Goal: Task Accomplishment & Management: Use online tool/utility

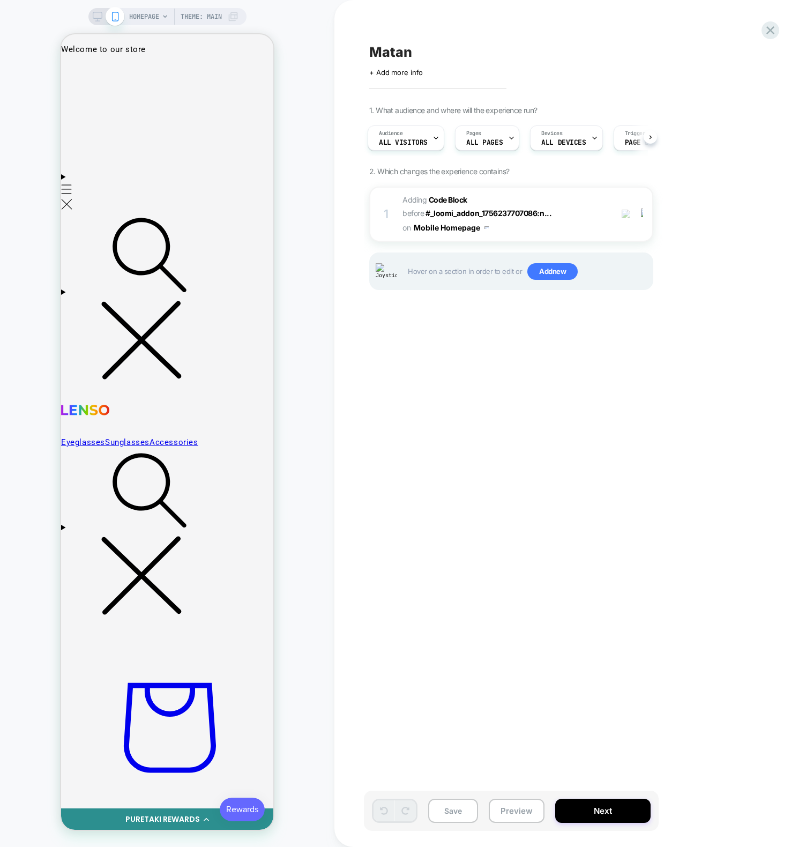
click at [287, 242] on div "HOMEPAGE Theme: MAIN" at bounding box center [167, 423] width 334 height 825
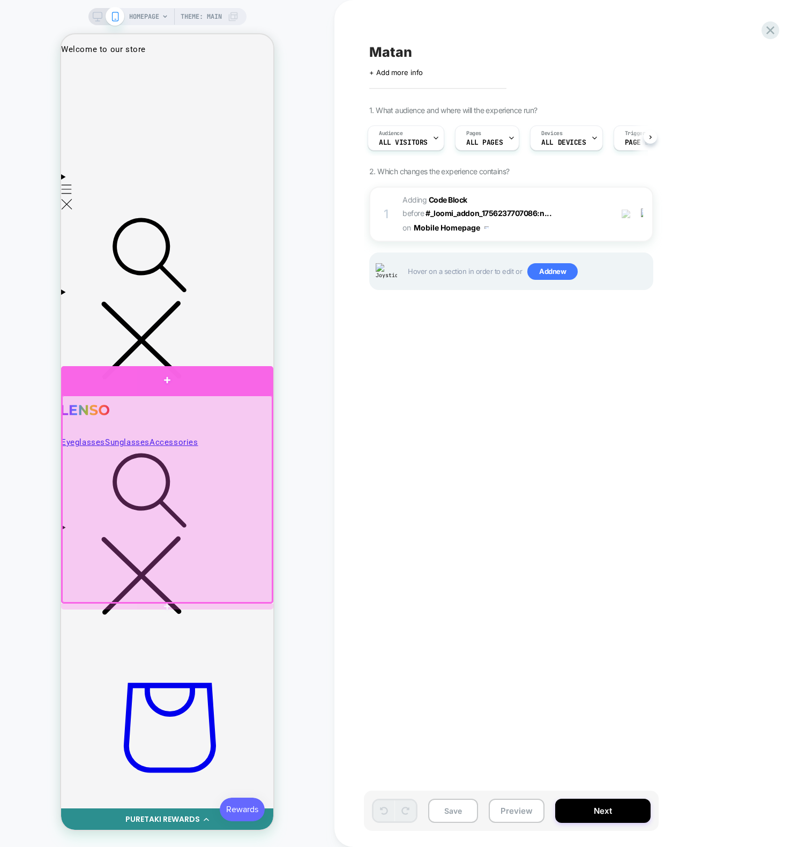
click at [207, 389] on div at bounding box center [167, 380] width 212 height 29
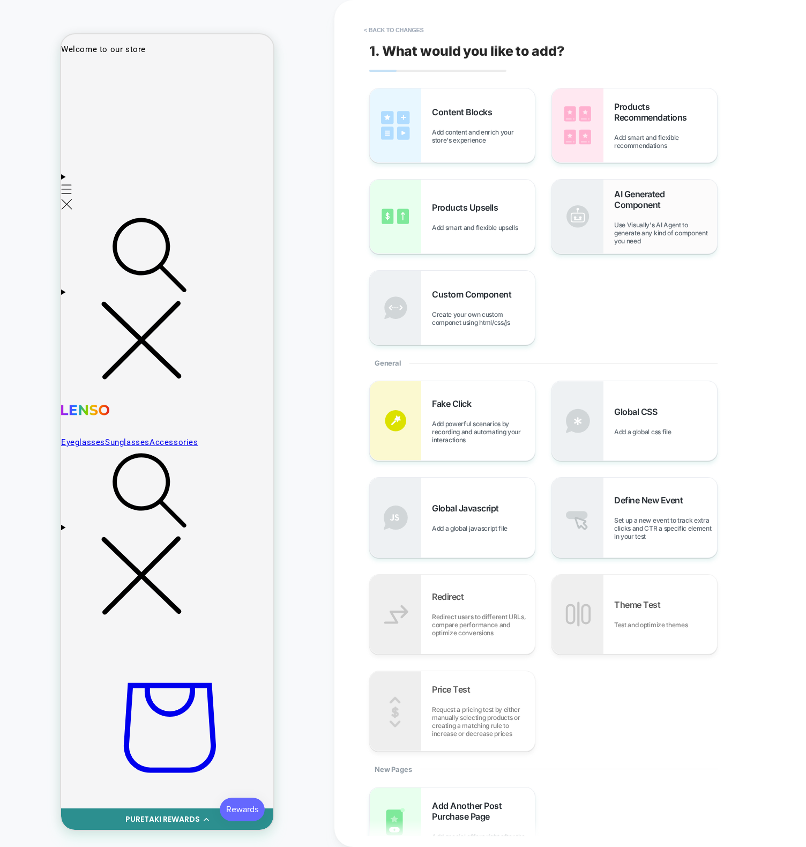
click at [654, 225] on span "Use Visually's AI Agent to generate any kind of component you need" at bounding box center [665, 233] width 103 height 24
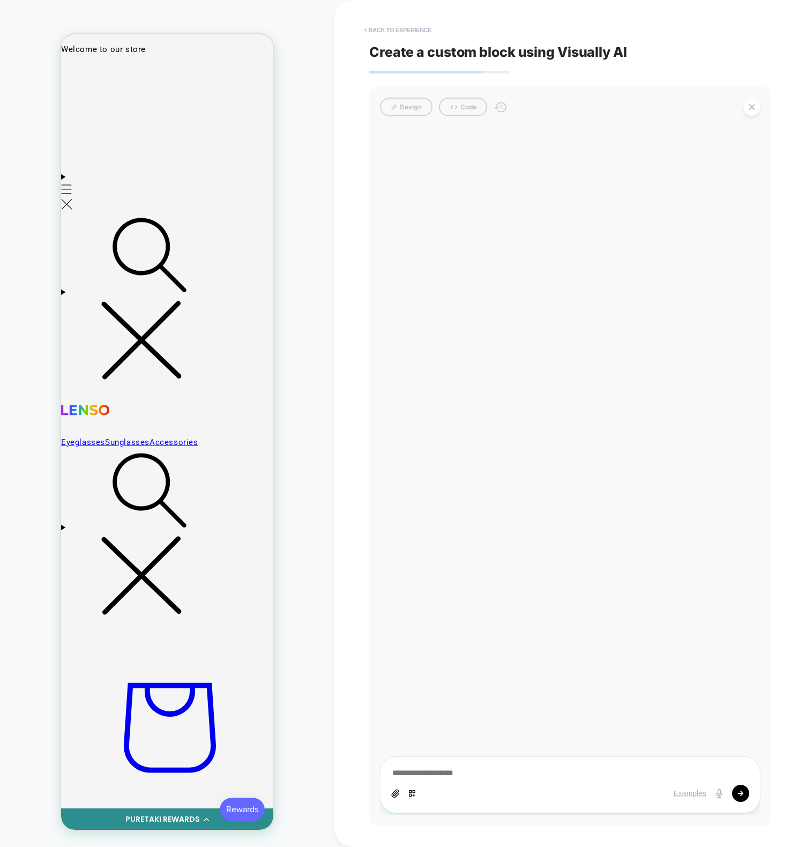
click at [406, 28] on button "< Back to experience" at bounding box center [397, 29] width 78 height 17
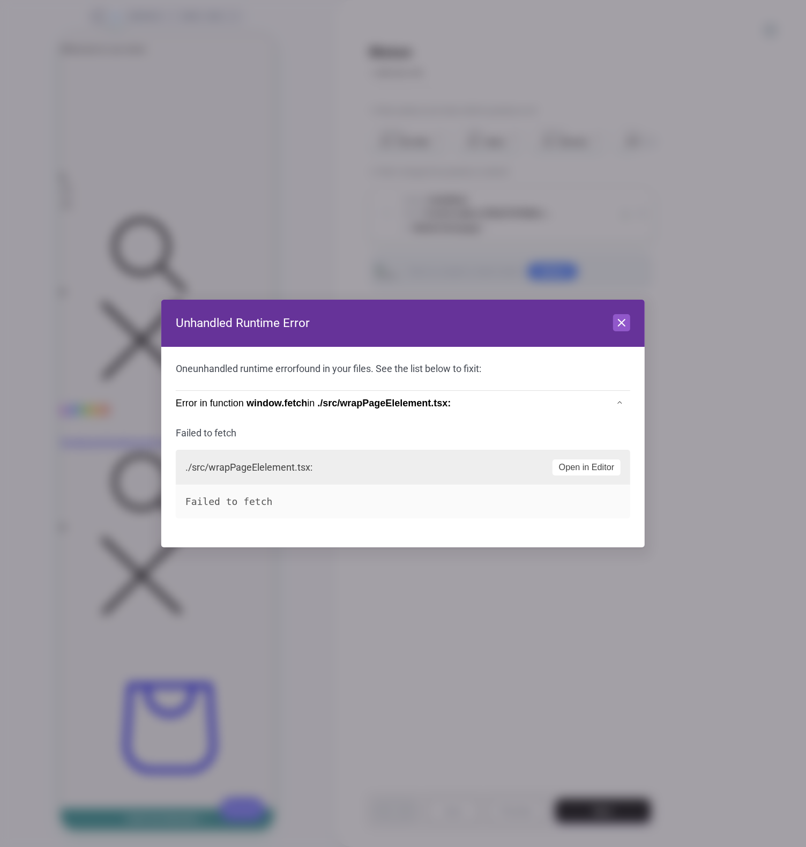
scroll to position [0, 1]
click at [632, 319] on header "Unhandled Runtime Error Close" at bounding box center [402, 323] width 483 height 47
click at [630, 321] on header "Unhandled Runtime Error Close" at bounding box center [402, 323] width 483 height 47
click at [628, 322] on button "Close" at bounding box center [621, 322] width 17 height 17
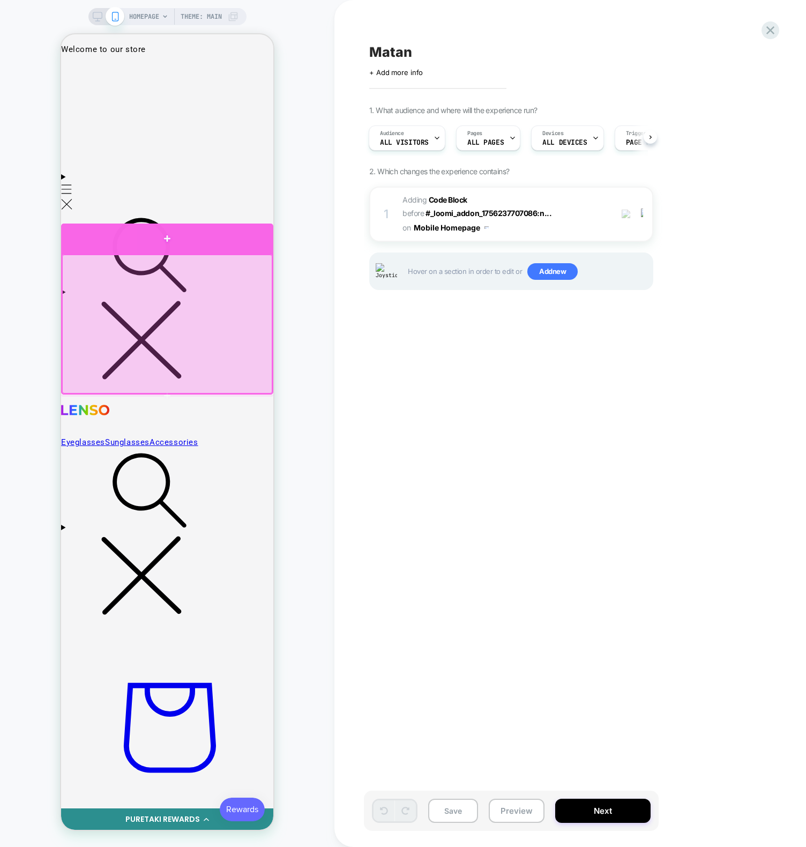
click at [207, 248] on div at bounding box center [167, 238] width 212 height 31
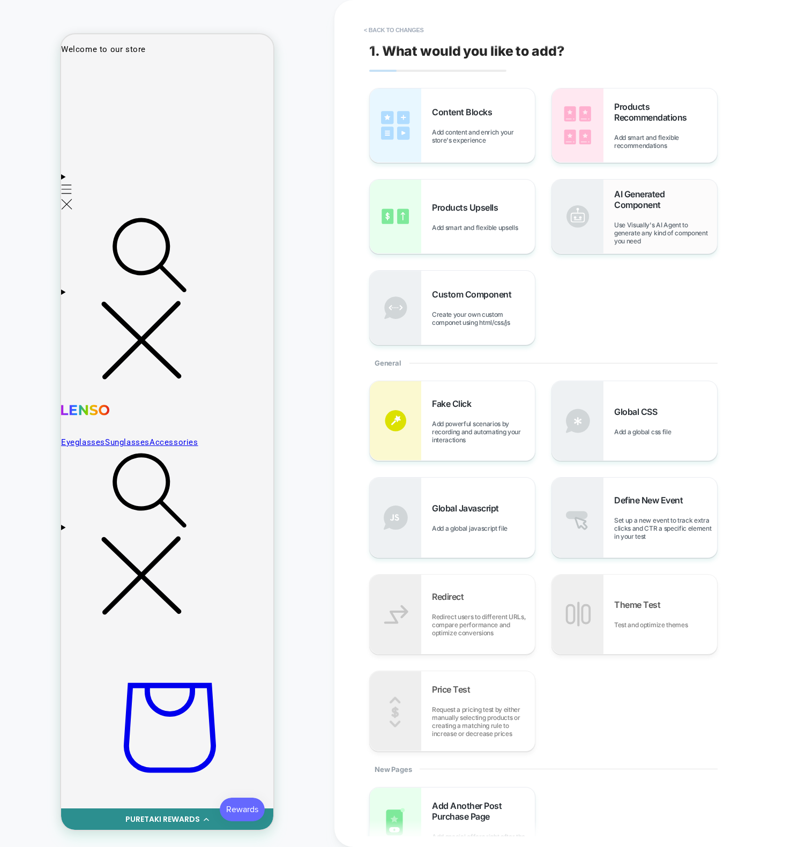
click at [601, 215] on img at bounding box center [577, 216] width 51 height 74
type textarea "*"
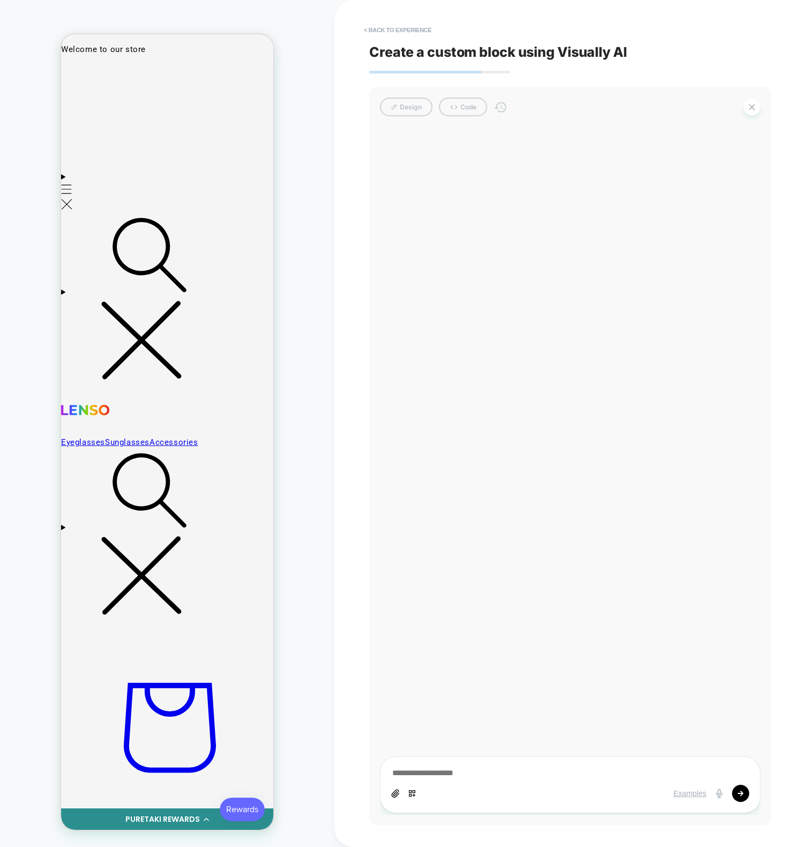
click at [406, 259] on div at bounding box center [570, 470] width 380 height 687
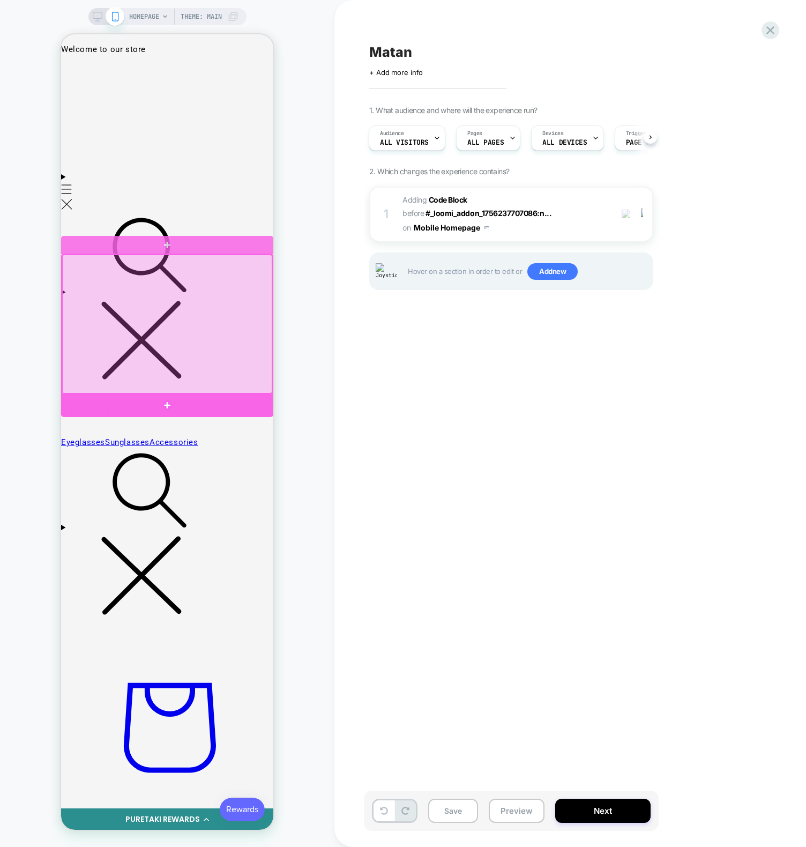
click at [180, 401] on div at bounding box center [167, 405] width 212 height 23
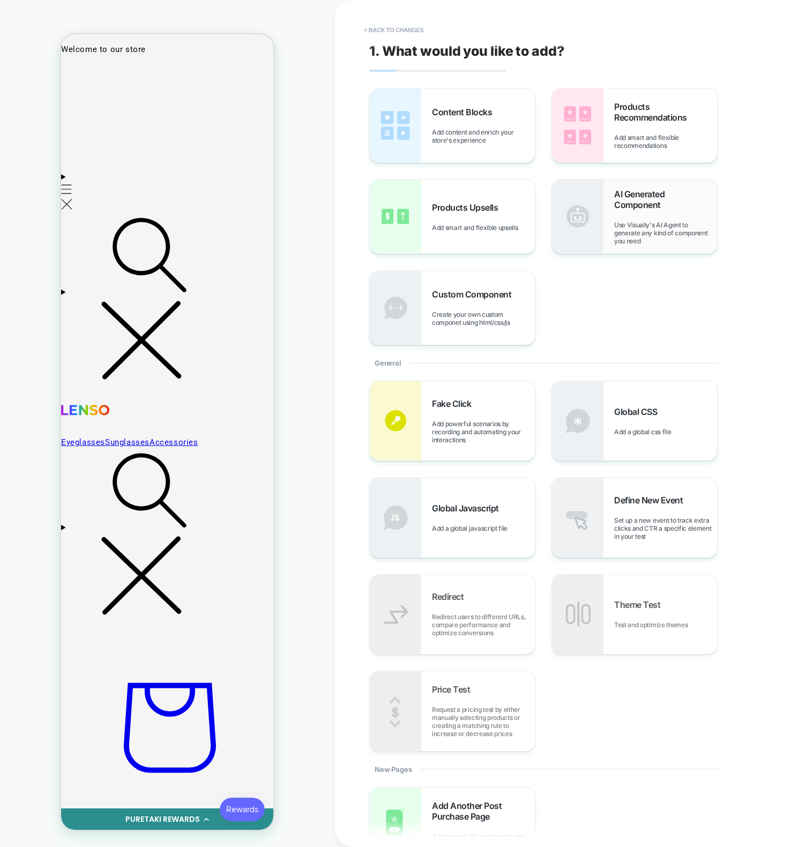
click at [656, 198] on span "AI Generated Component" at bounding box center [665, 199] width 103 height 21
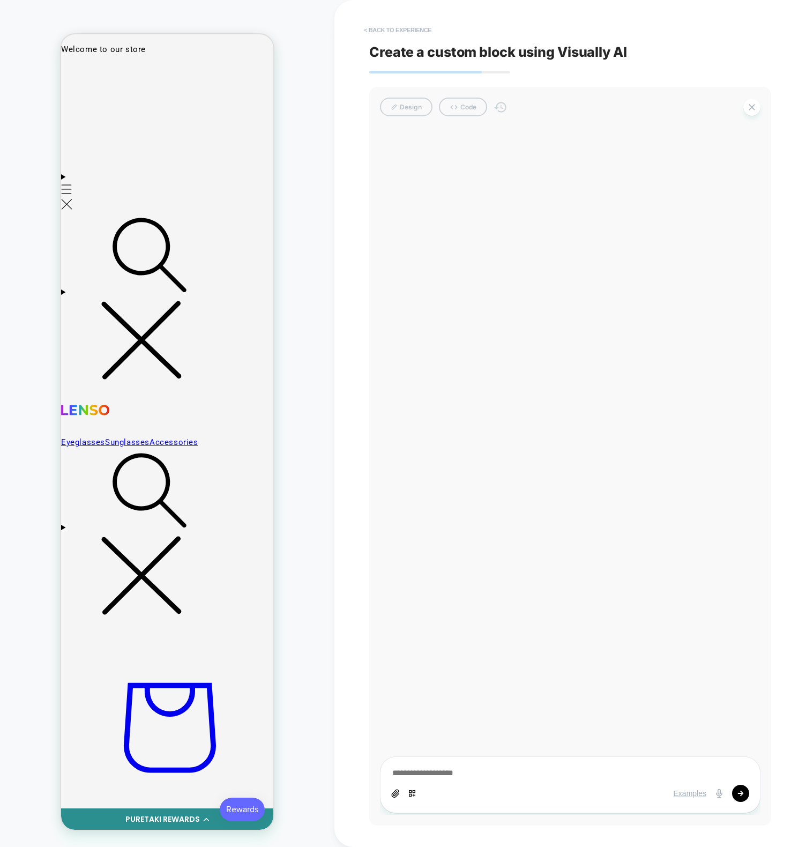
click at [413, 21] on button "< Back to experience" at bounding box center [397, 29] width 78 height 17
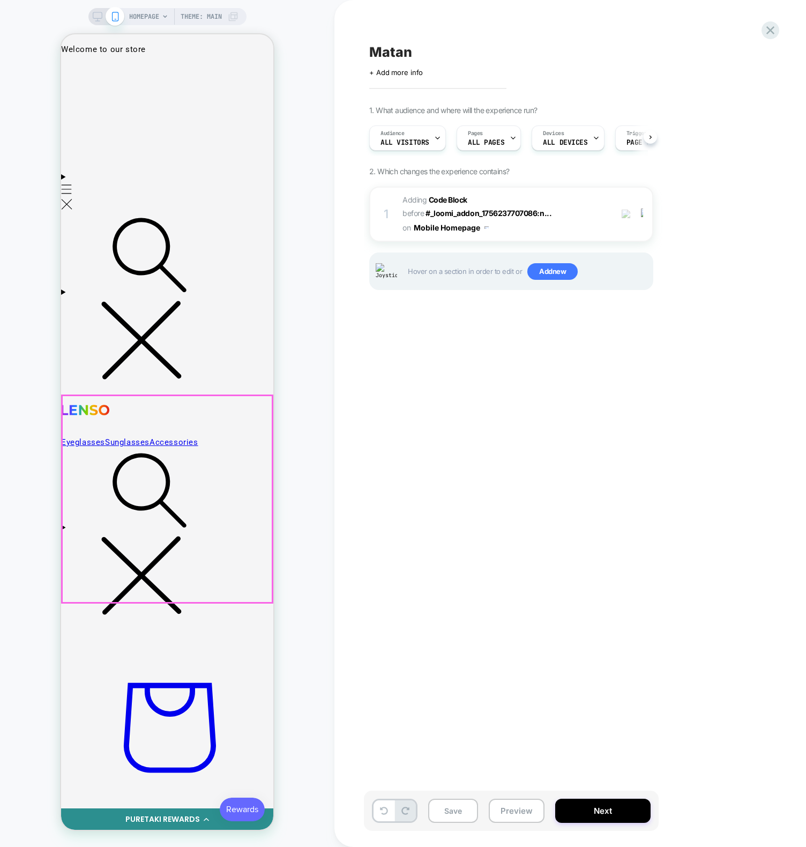
scroll to position [0, 1]
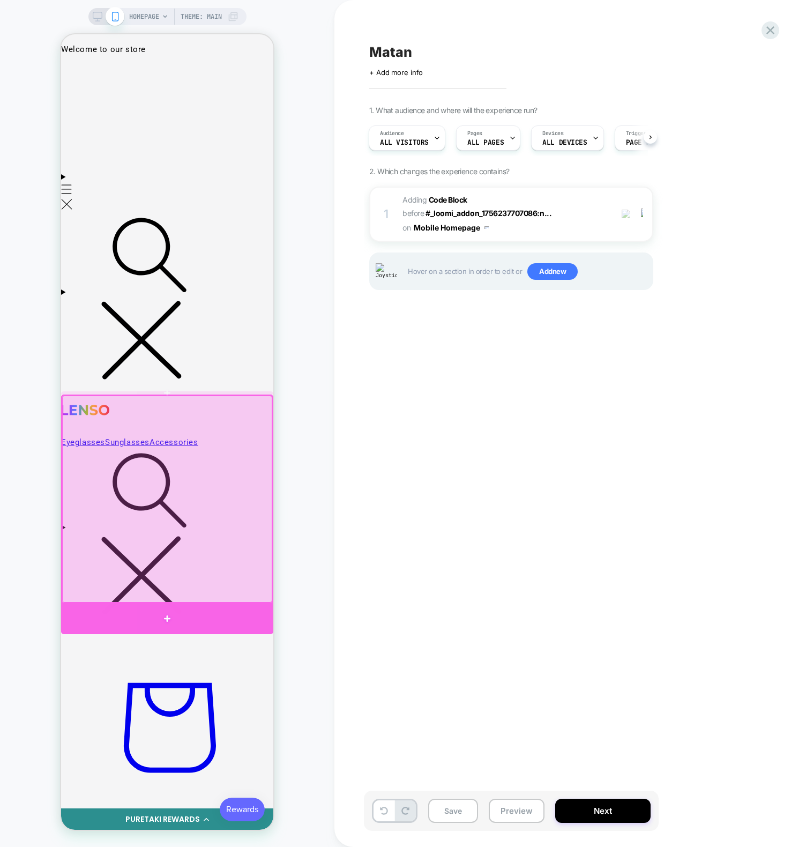
drag, startPoint x: 163, startPoint y: 616, endPoint x: 185, endPoint y: 621, distance: 22.5
click at [163, 616] on div at bounding box center [167, 618] width 212 height 31
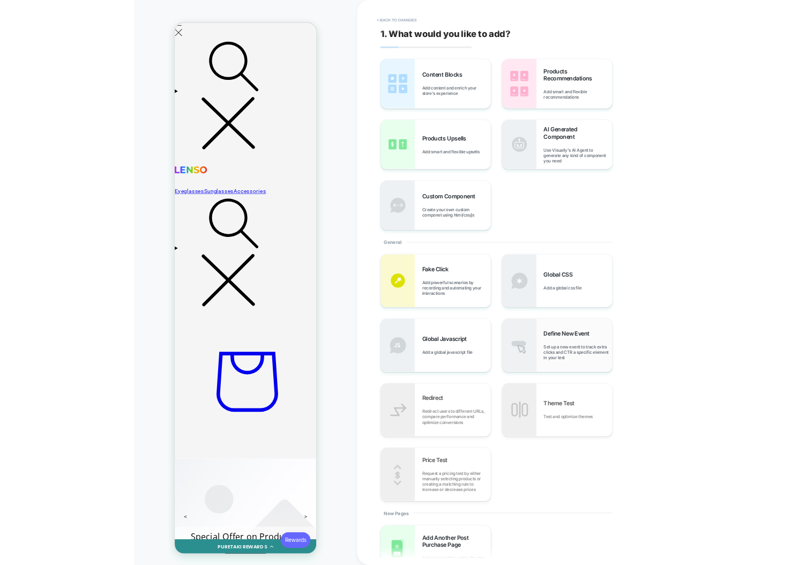
scroll to position [185, 0]
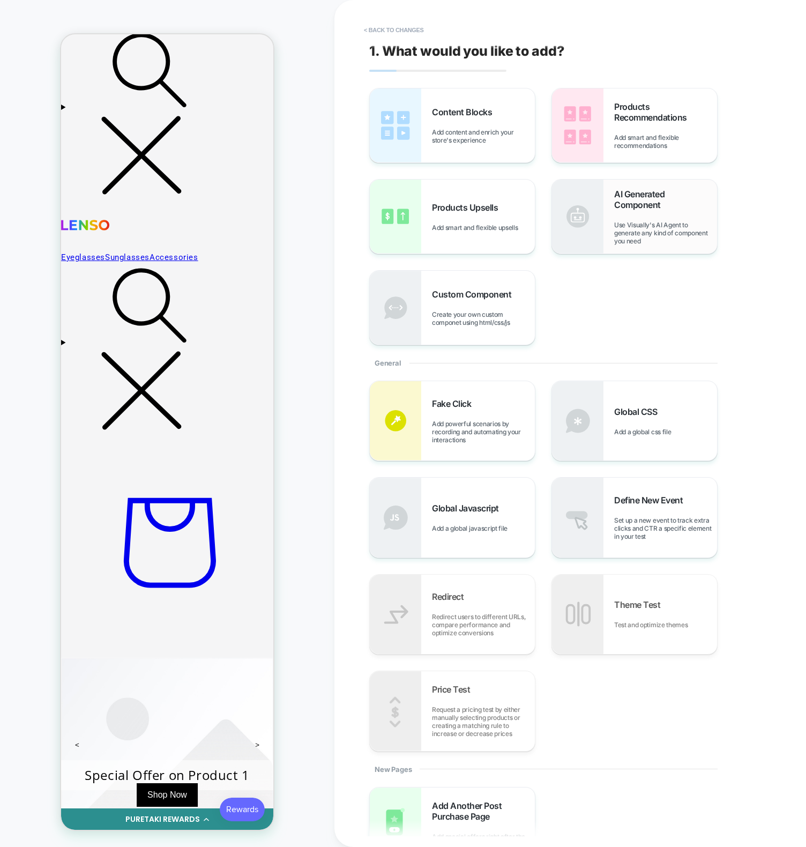
click at [620, 205] on span "AI Generated Component" at bounding box center [665, 199] width 103 height 21
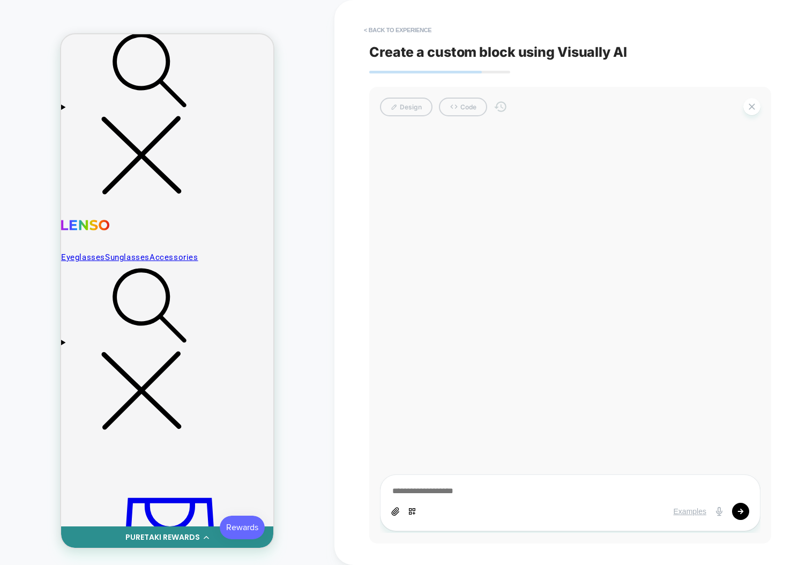
click at [328, 354] on div "HOMEPAGE Theme: MAIN" at bounding box center [167, 282] width 334 height 543
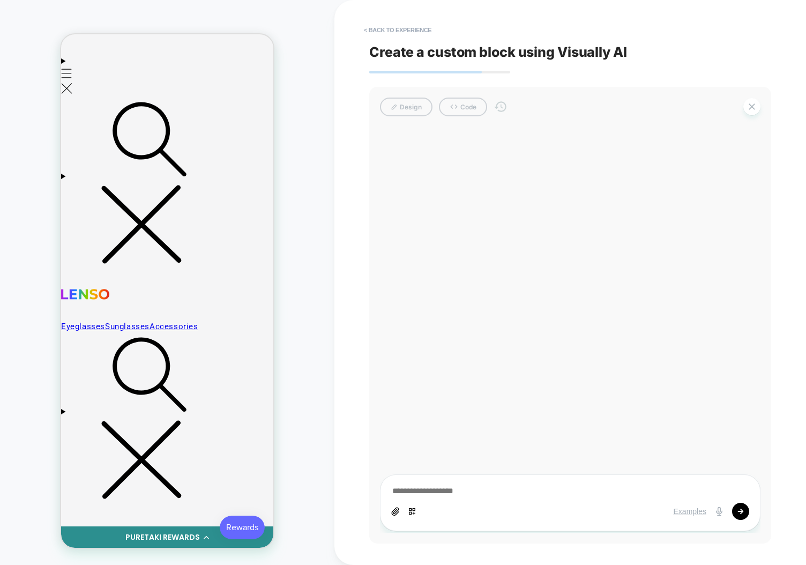
scroll to position [267, 0]
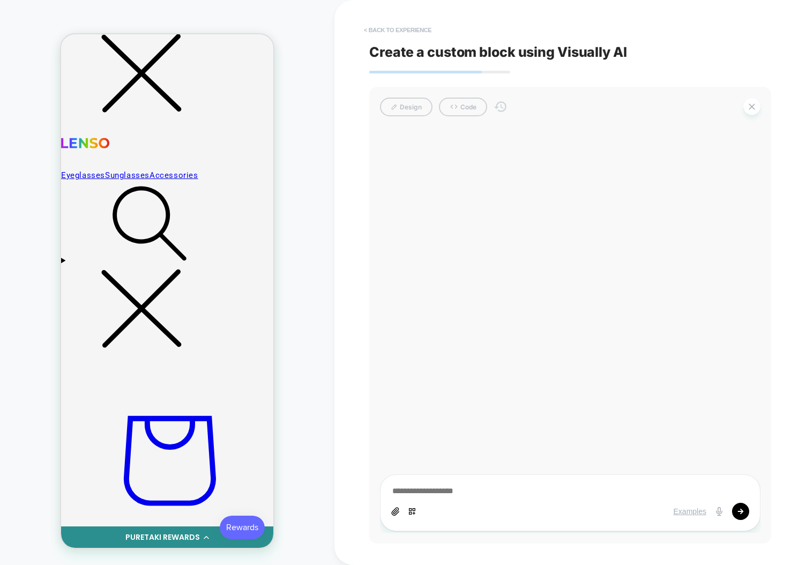
click at [398, 33] on button "< Back to experience" at bounding box center [397, 29] width 78 height 17
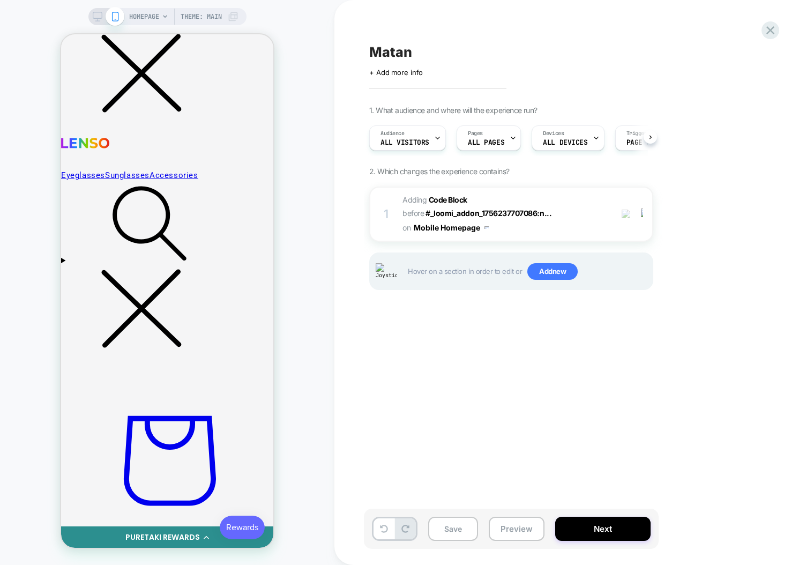
scroll to position [0, 1]
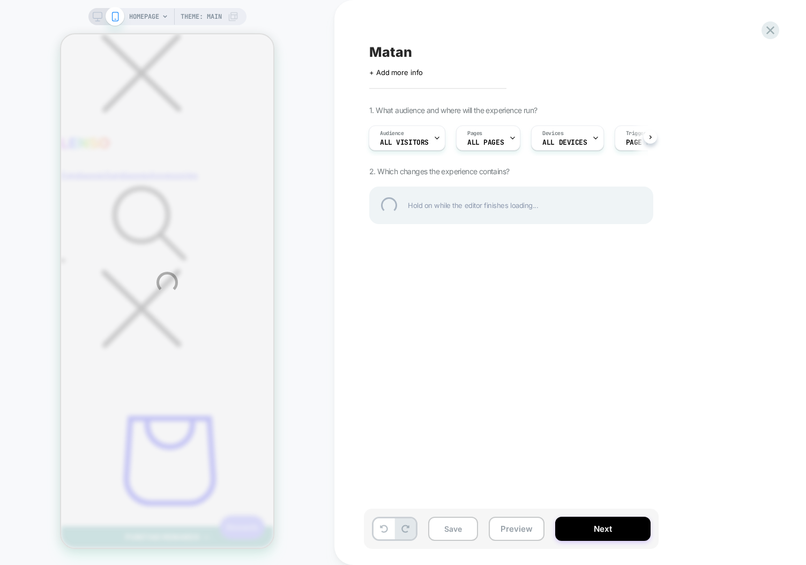
click at [407, 508] on div "HOMEPAGE Theme: MAIN Matan Click to edit experience details + Add more info 1. …" at bounding box center [403, 282] width 806 height 565
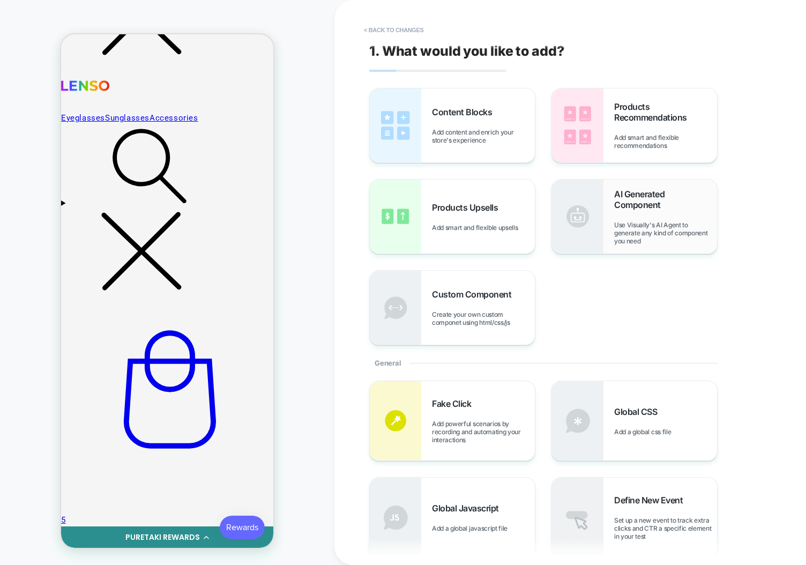
scroll to position [0, 0]
click at [664, 216] on div "AI Generated Component Use Visually's AI Agent to generate any kind of componen…" at bounding box center [665, 217] width 103 height 56
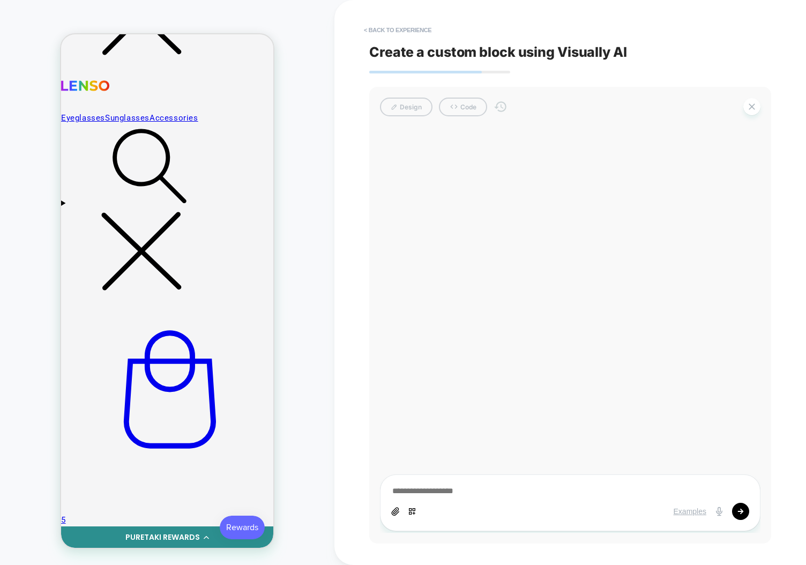
scroll to position [324, 0]
type textarea "*"
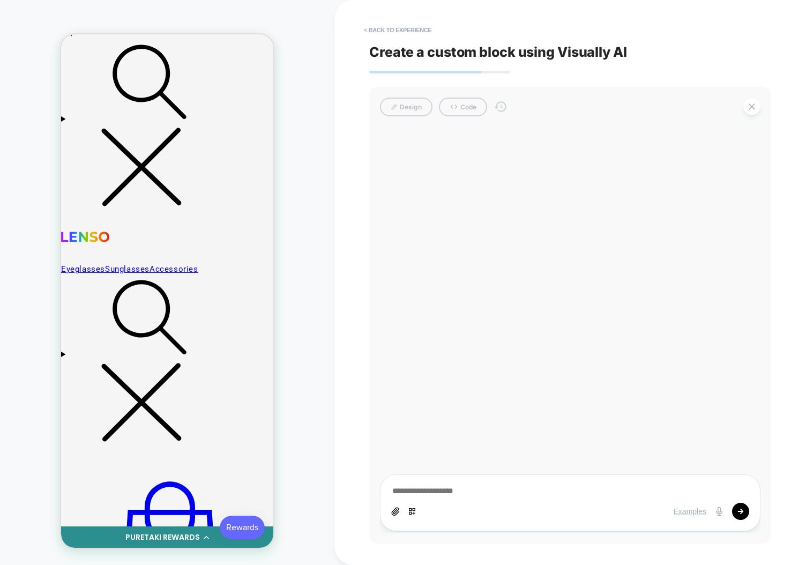
scroll to position [324, 0]
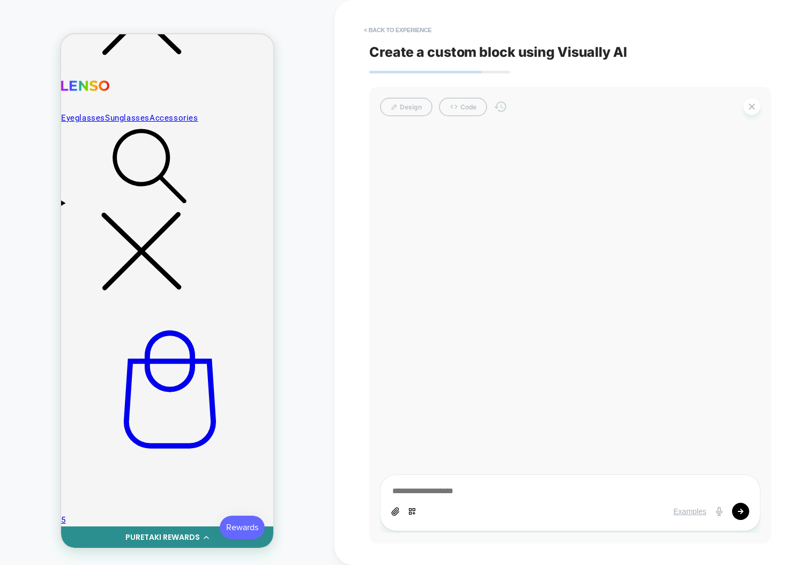
type textarea "*"
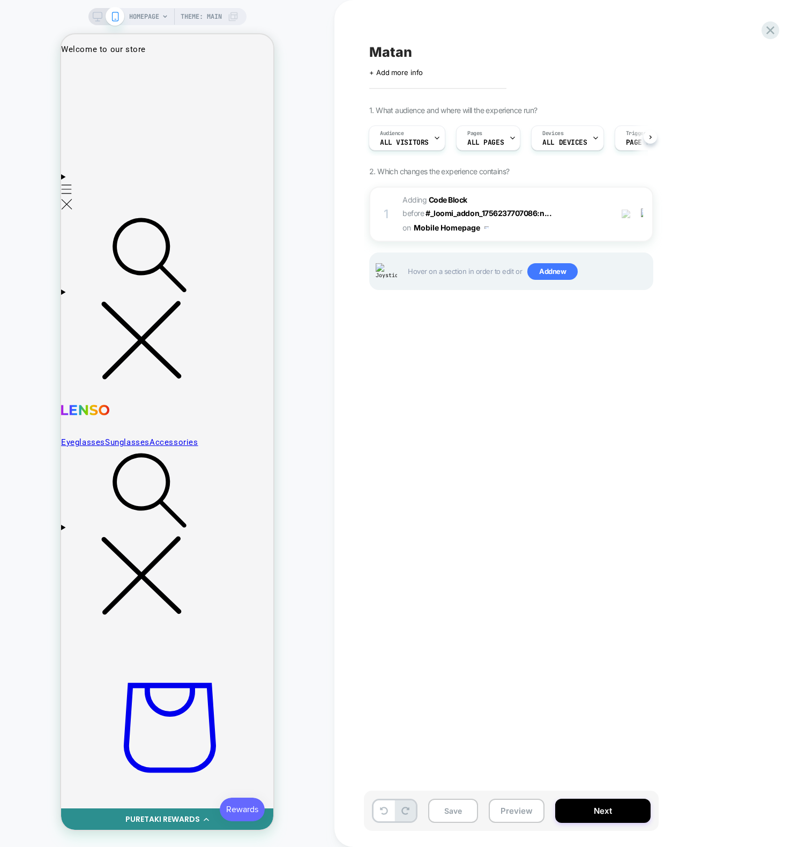
drag, startPoint x: 444, startPoint y: 444, endPoint x: 391, endPoint y: 418, distance: 58.9
click at [11, 160] on div "Matan Click to edit experience details + Add more info 1. What audience and whe…" at bounding box center [6, 155] width 10 height 9
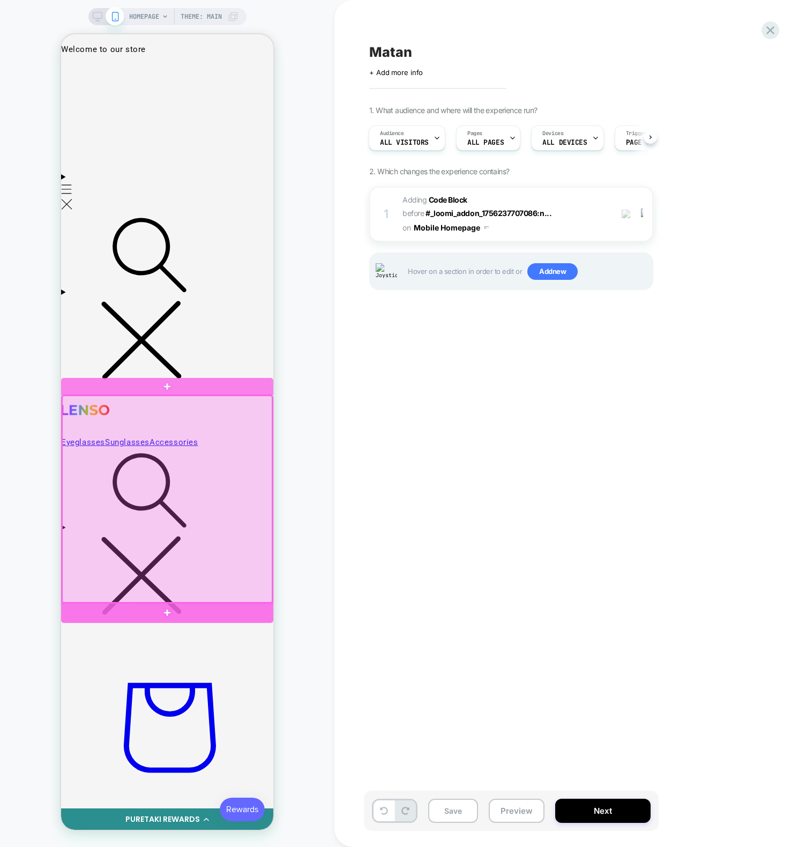
click at [189, 603] on div at bounding box center [167, 612] width 212 height 19
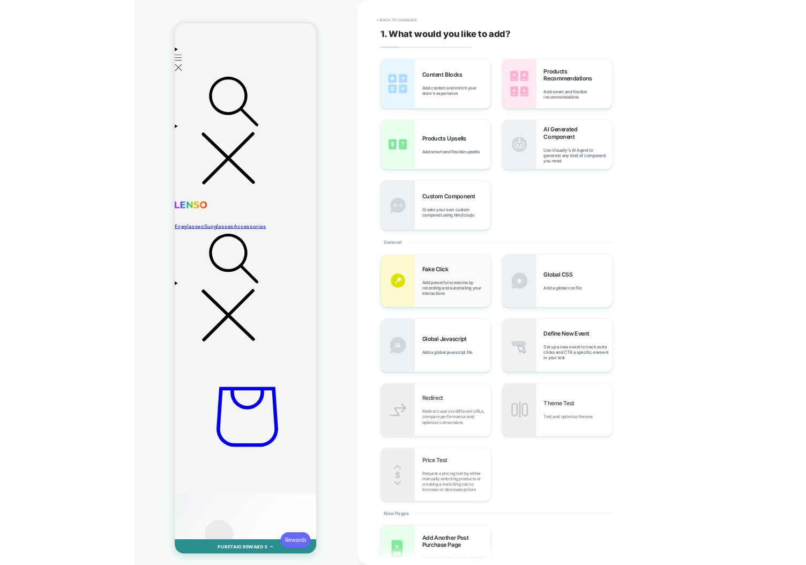
scroll to position [185, 0]
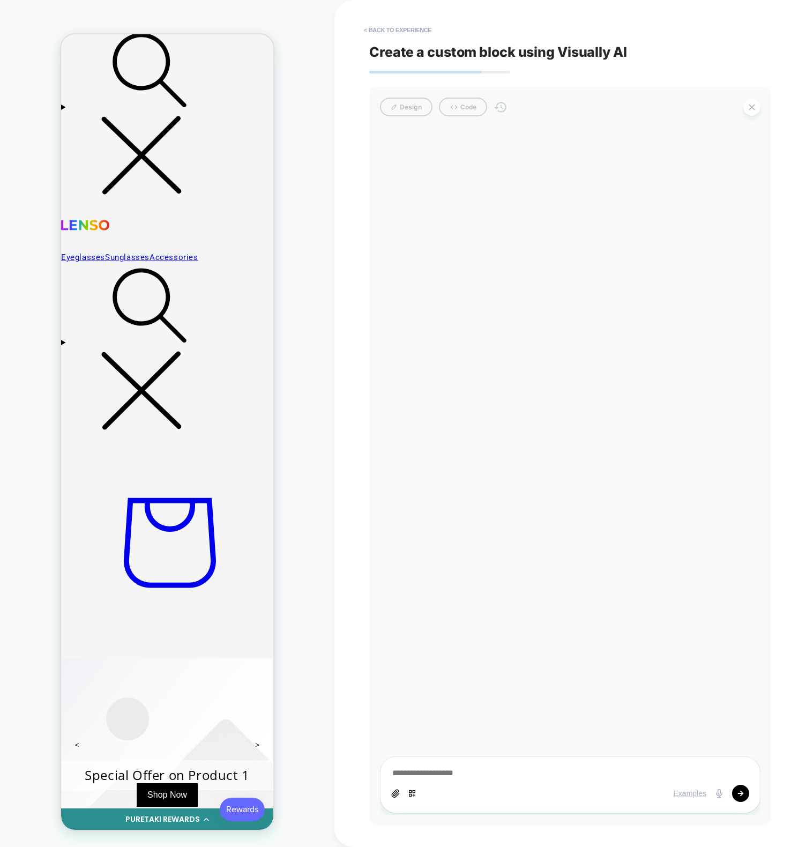
click at [336, 322] on div "< Back to experience Create a custom block using Visually AI Design Code Exampl…" at bounding box center [570, 423] width 472 height 847
click at [311, 319] on div "HOMEPAGE Theme: MAIN" at bounding box center [167, 423] width 334 height 825
click at [542, 275] on div at bounding box center [570, 470] width 380 height 687
click at [577, 21] on div "< Back to experience Create a custom block using Visually AI Design Code Exampl…" at bounding box center [570, 423] width 402 height 847
click at [316, 385] on div "HOMEPAGE Theme: MAIN" at bounding box center [167, 423] width 334 height 825
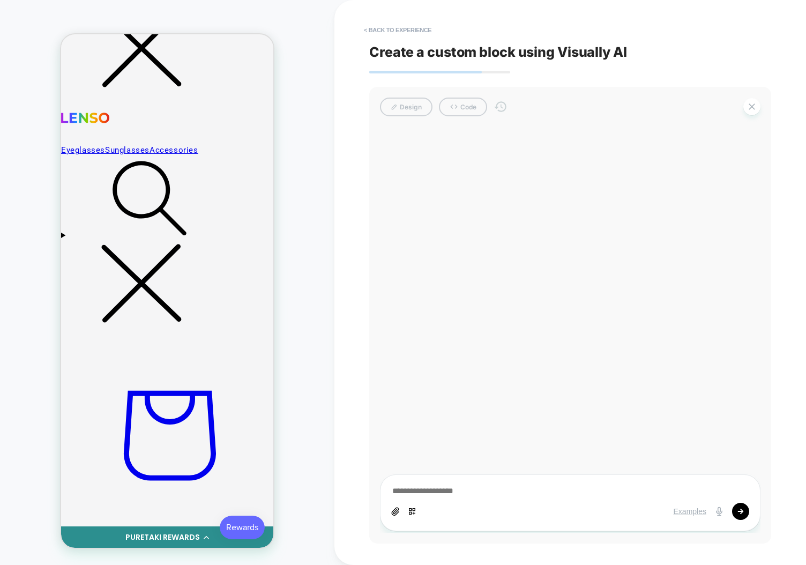
scroll to position [443, 0]
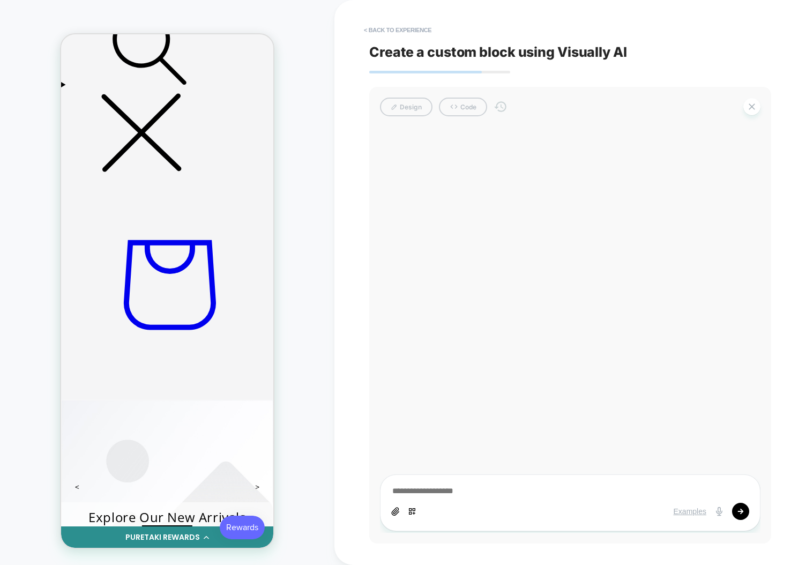
drag, startPoint x: 227, startPoint y: 227, endPoint x: 242, endPoint y: 228, distance: 15.0
type textarea "*"
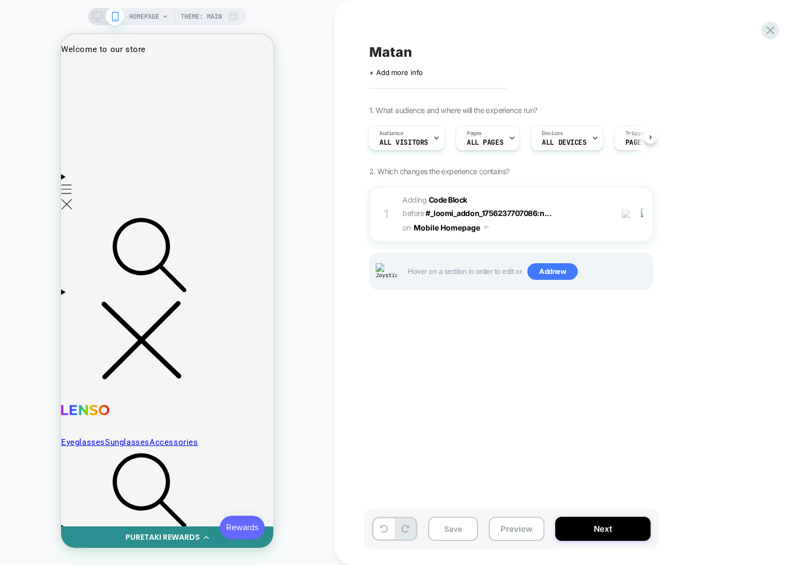
click at [95, 16] on icon at bounding box center [98, 17] width 10 height 10
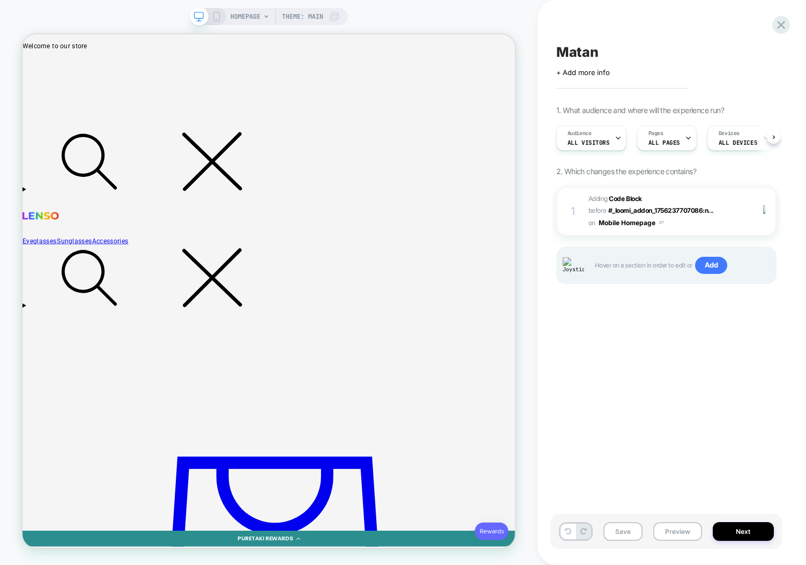
scroll to position [0, 1]
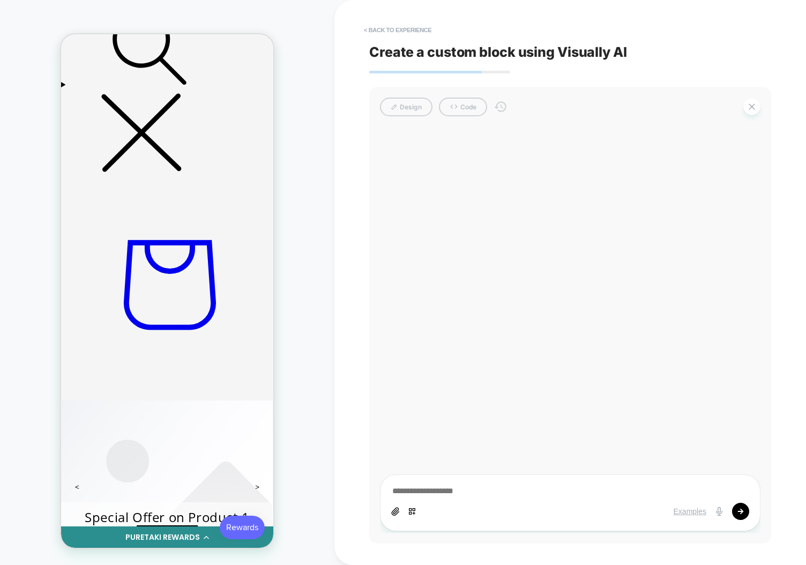
scroll to position [443, 0]
click at [315, 314] on div "HOMEPAGE Theme: MAIN" at bounding box center [167, 282] width 334 height 543
type textarea "*"
